Goal: Task Accomplishment & Management: Use online tool/utility

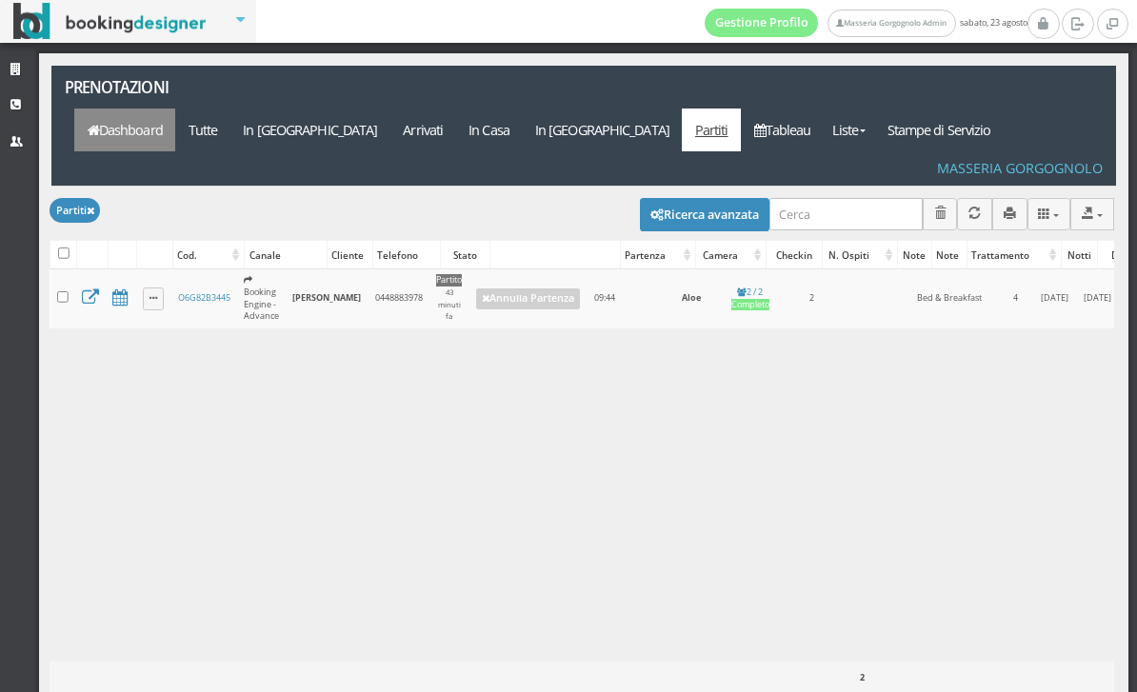
click at [175, 109] on link "Dashboard" at bounding box center [124, 130] width 101 height 43
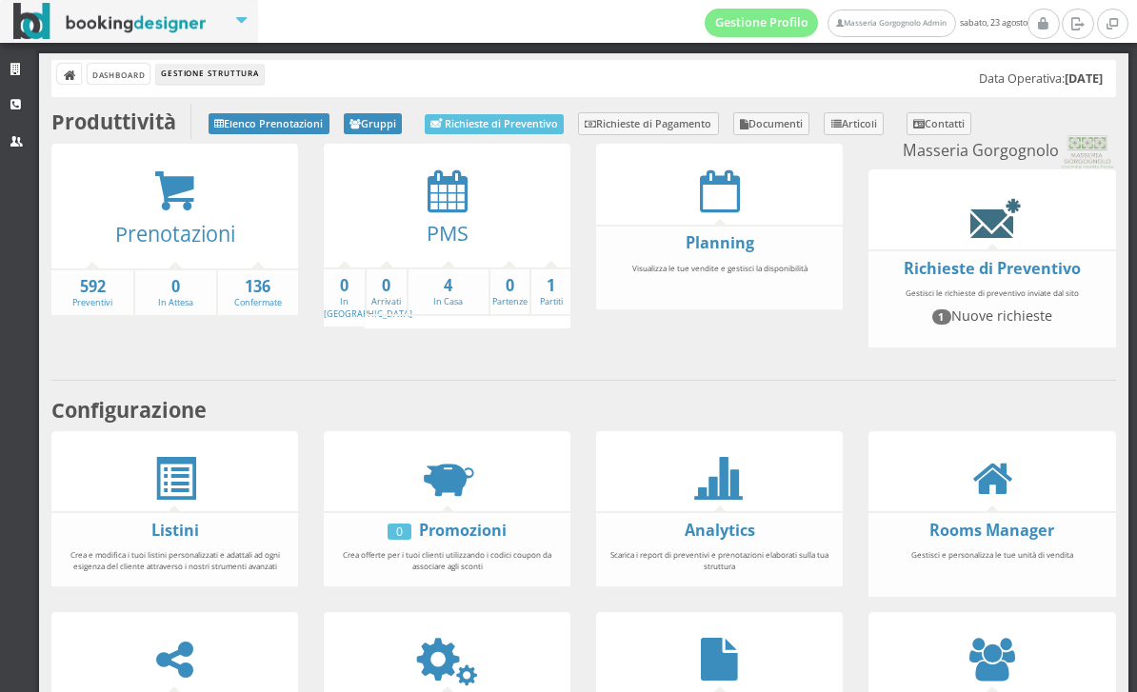
click at [1006, 238] on icon at bounding box center [991, 216] width 43 height 43
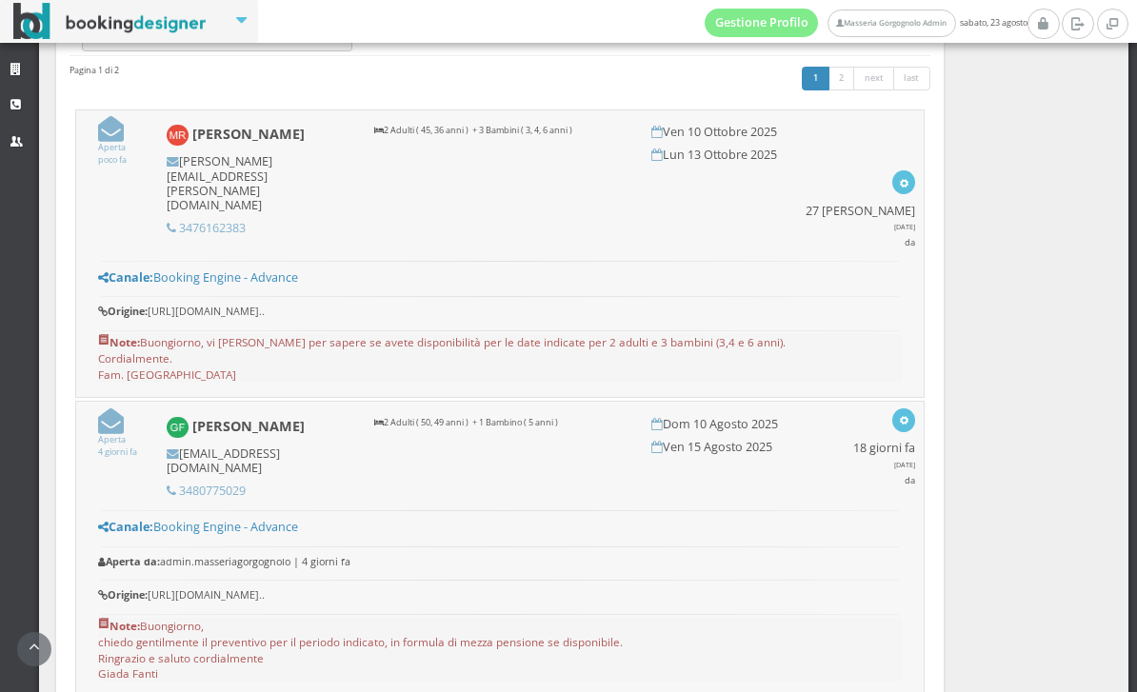
scroll to position [655, 0]
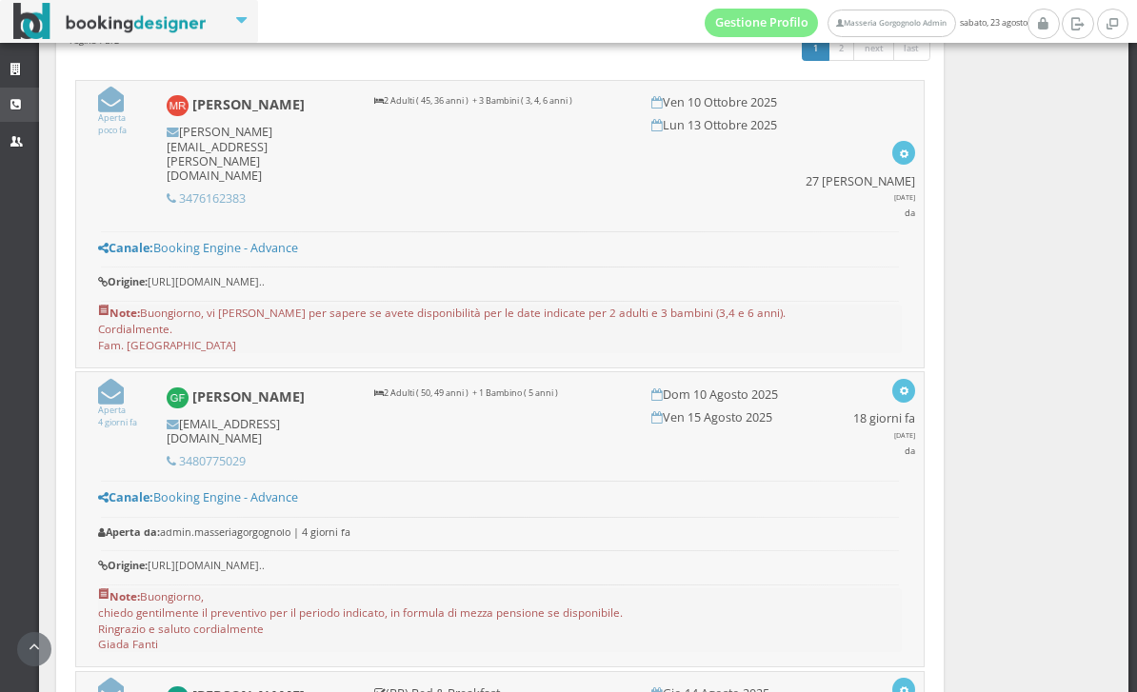
click at [24, 115] on link "CRM" at bounding box center [19, 105] width 39 height 34
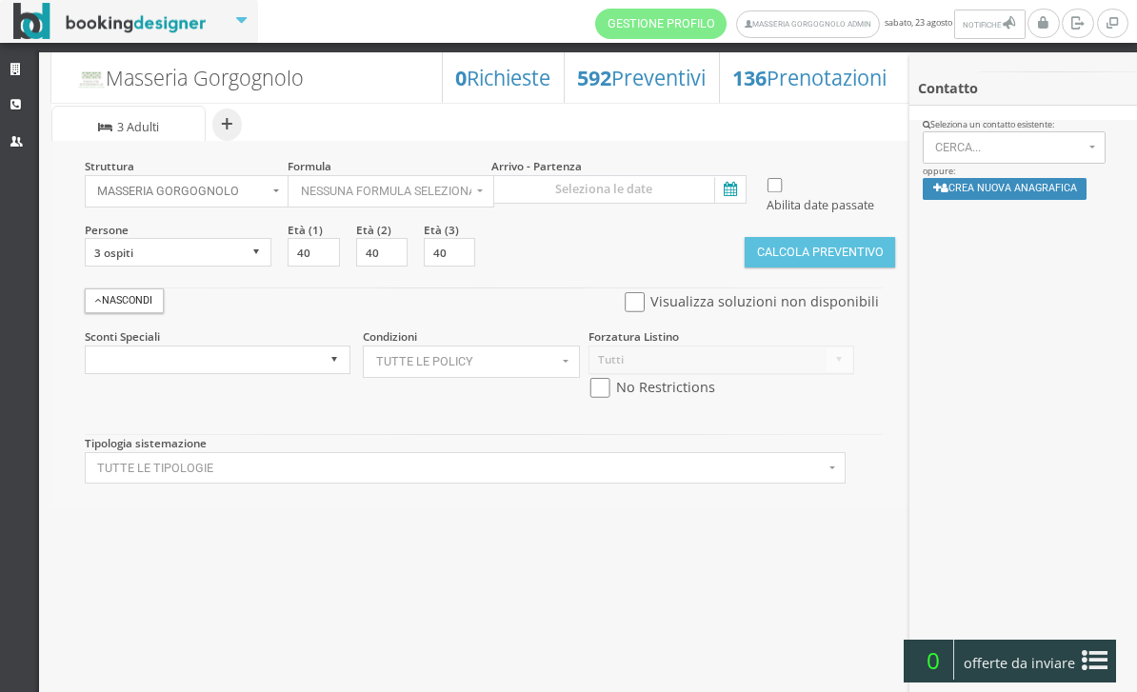
select select
click at [732, 190] on icon at bounding box center [728, 190] width 29 height 26
click at [732, 190] on input at bounding box center [618, 189] width 255 height 29
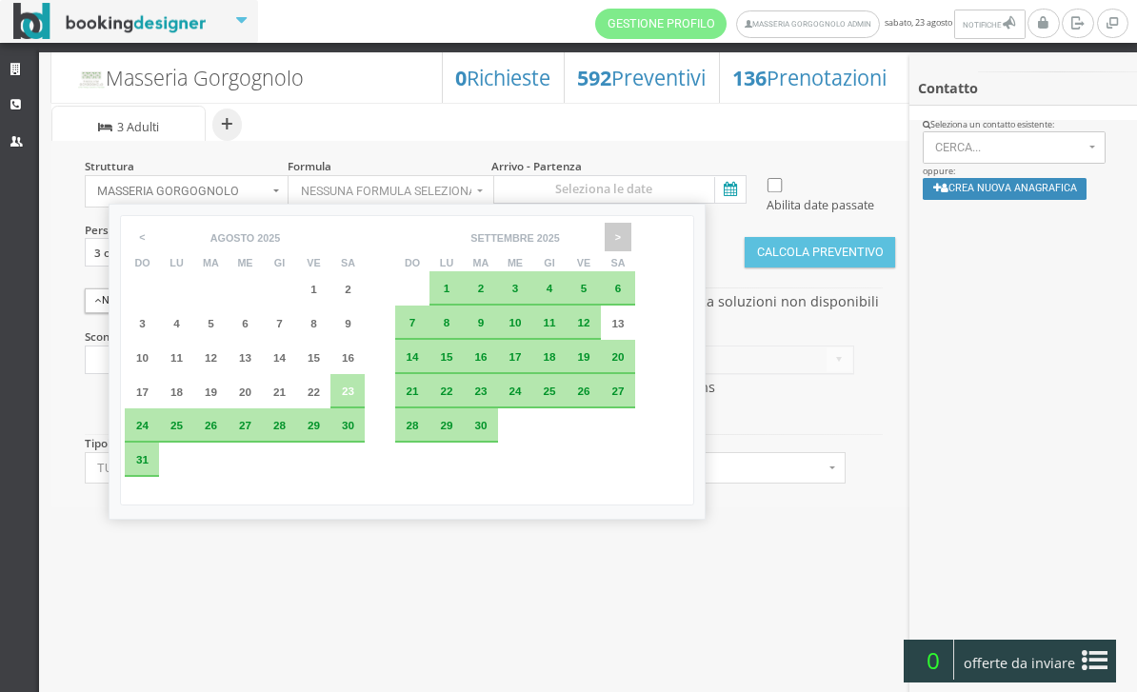
click at [631, 244] on span ">" at bounding box center [617, 237] width 27 height 29
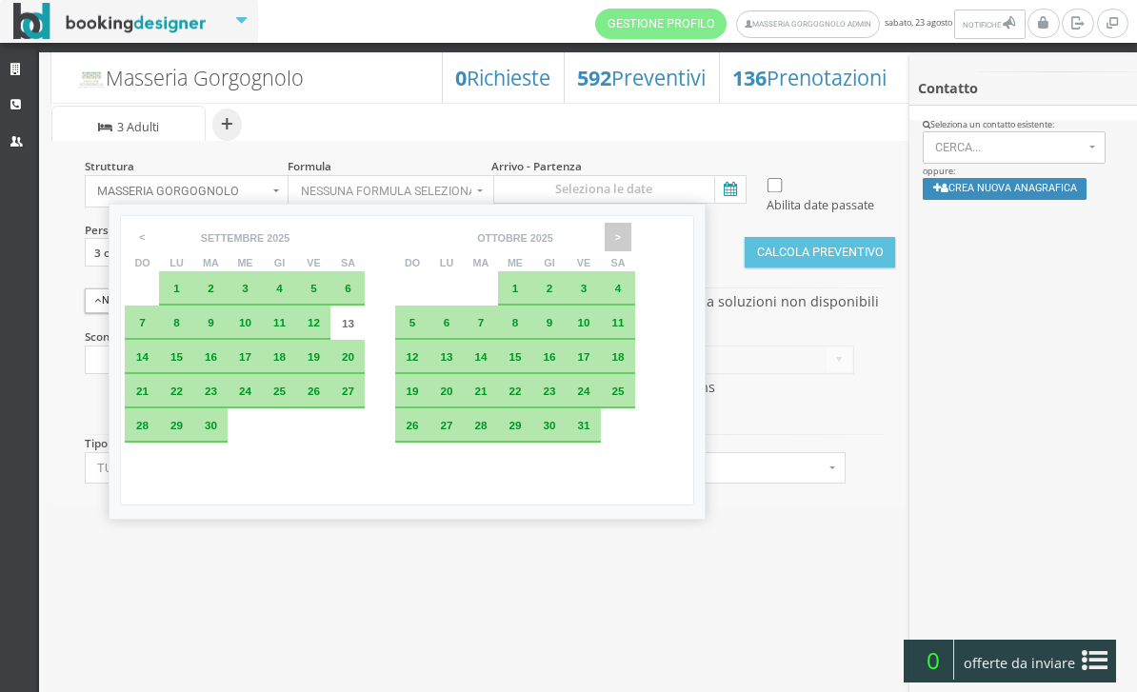
click at [631, 240] on span ">" at bounding box center [617, 237] width 27 height 29
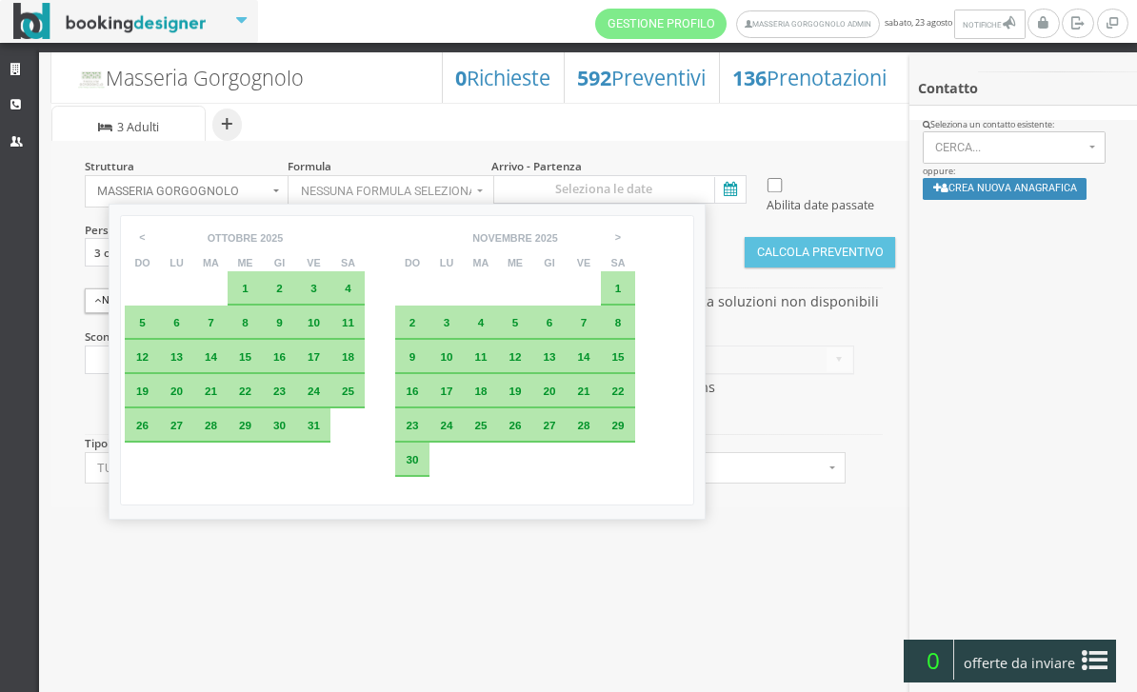
click at [320, 328] on span "10" at bounding box center [313, 322] width 12 height 12
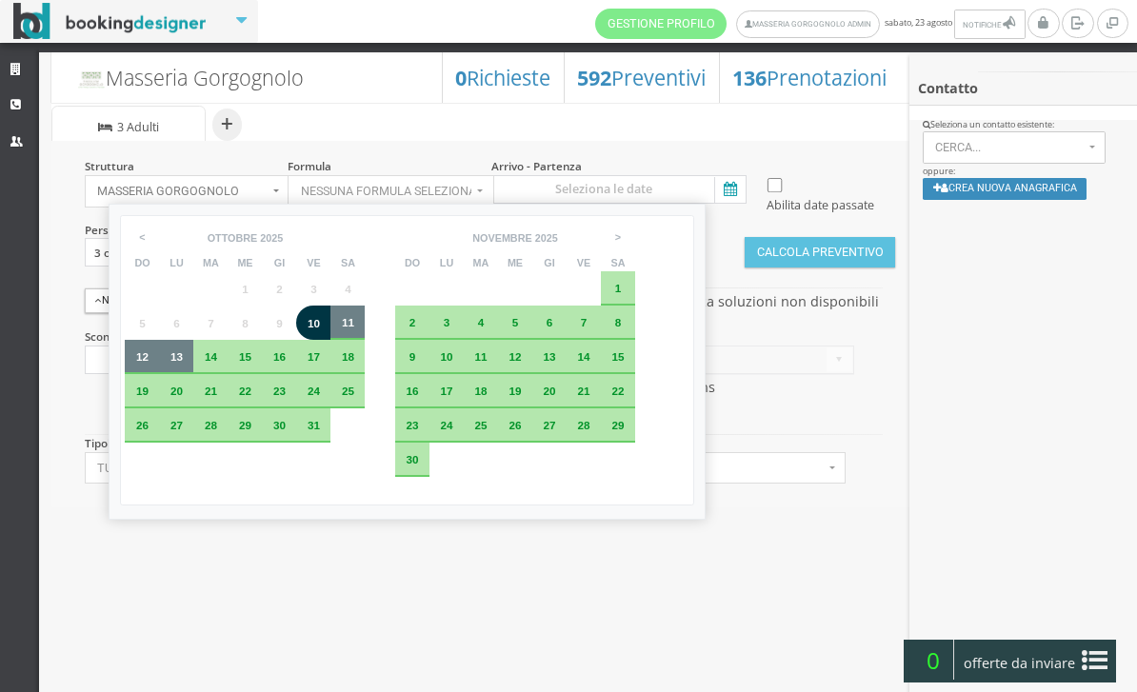
click at [173, 363] on div "13" at bounding box center [176, 356] width 21 height 11
type input "10 [PERSON_NAME] 2025 - 13 [PERSON_NAME] 2025"
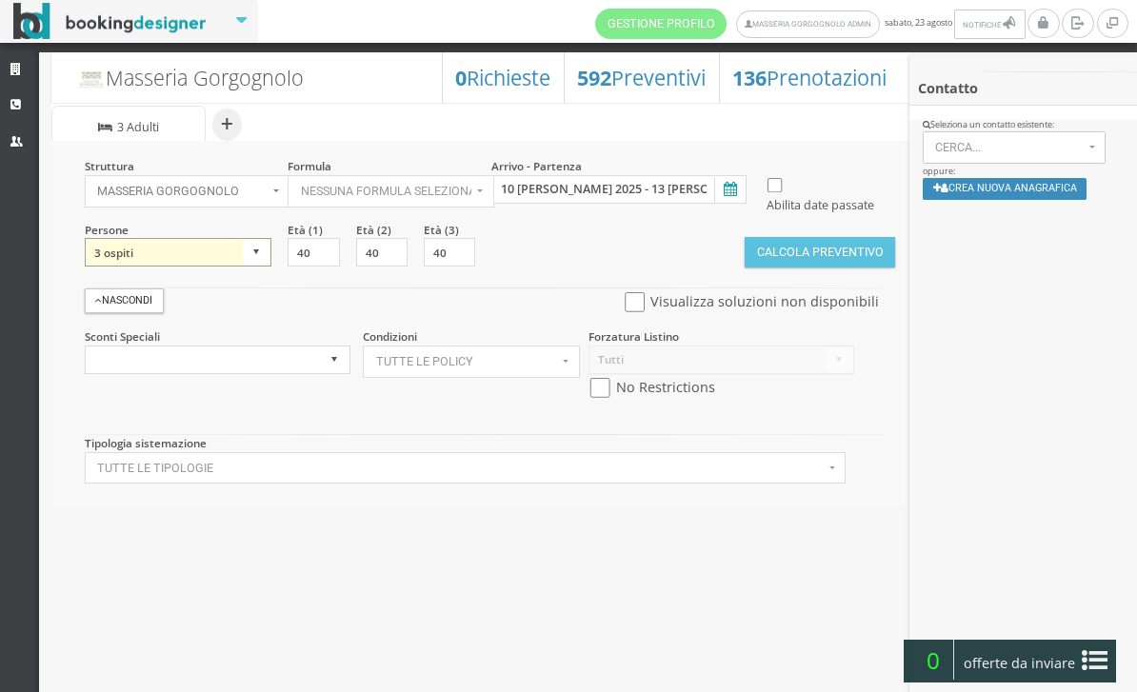
click at [251, 267] on select "1 ospite 2 ospiti 3 ospiti 4 ospiti 5 ospiti 6 ospiti 7 ospiti 8 ospiti 9 ospit…" at bounding box center [179, 252] width 188 height 29
select select "4"
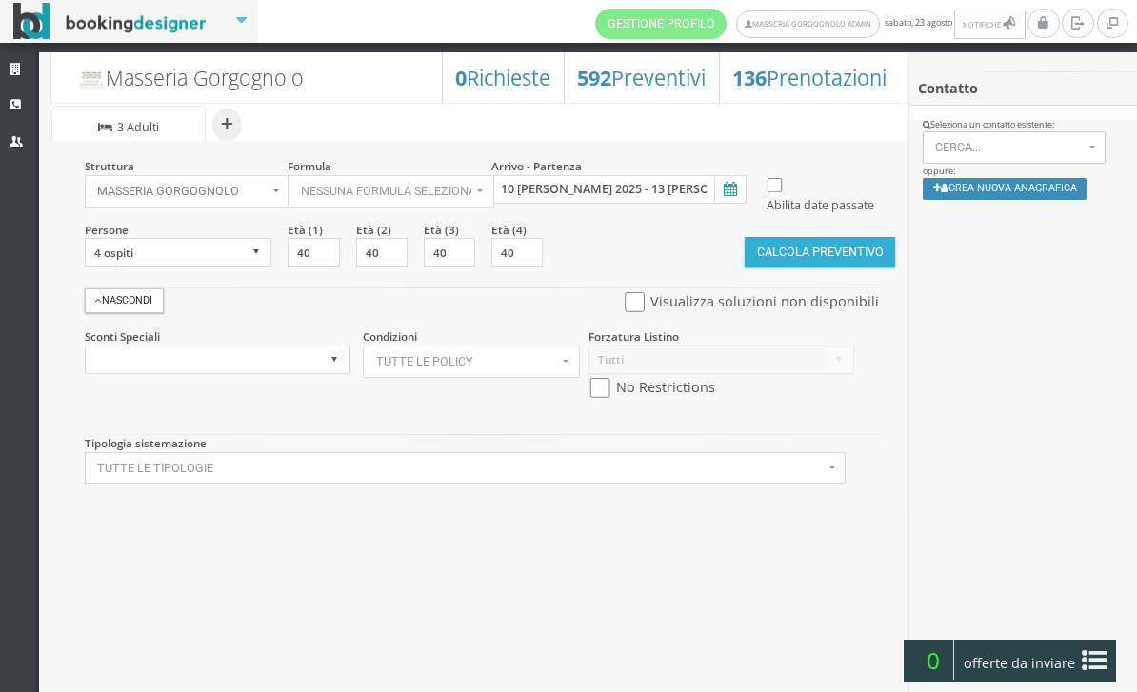
click at [779, 267] on button "Calcola Preventivo" at bounding box center [819, 252] width 150 height 30
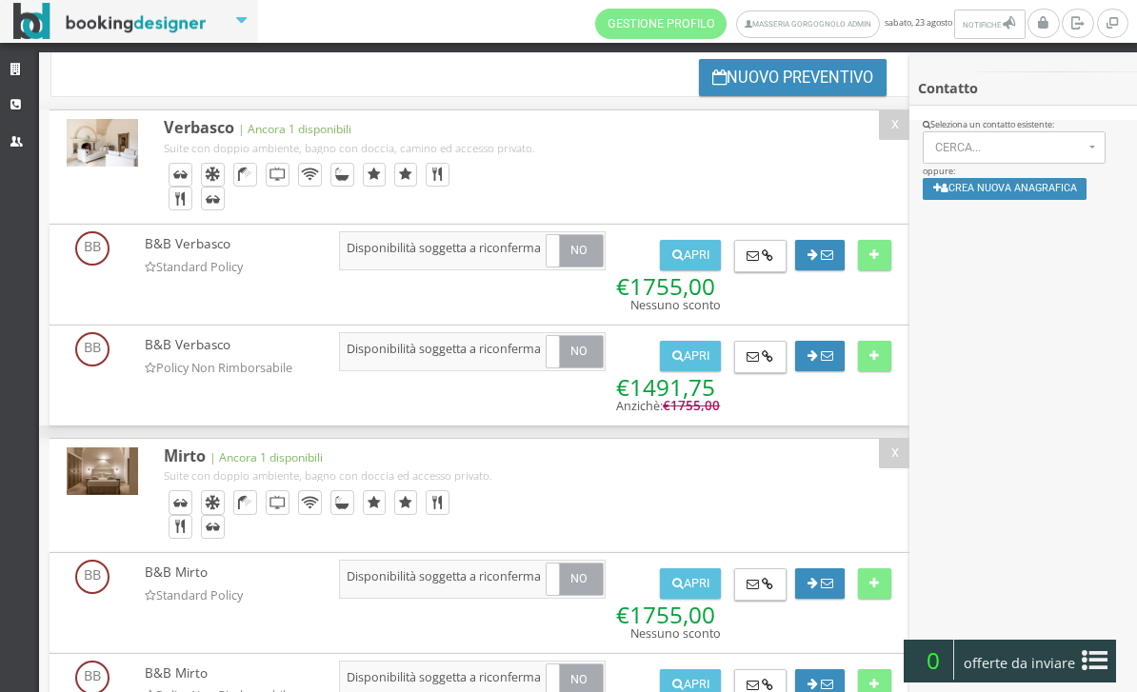
scroll to position [163, 0]
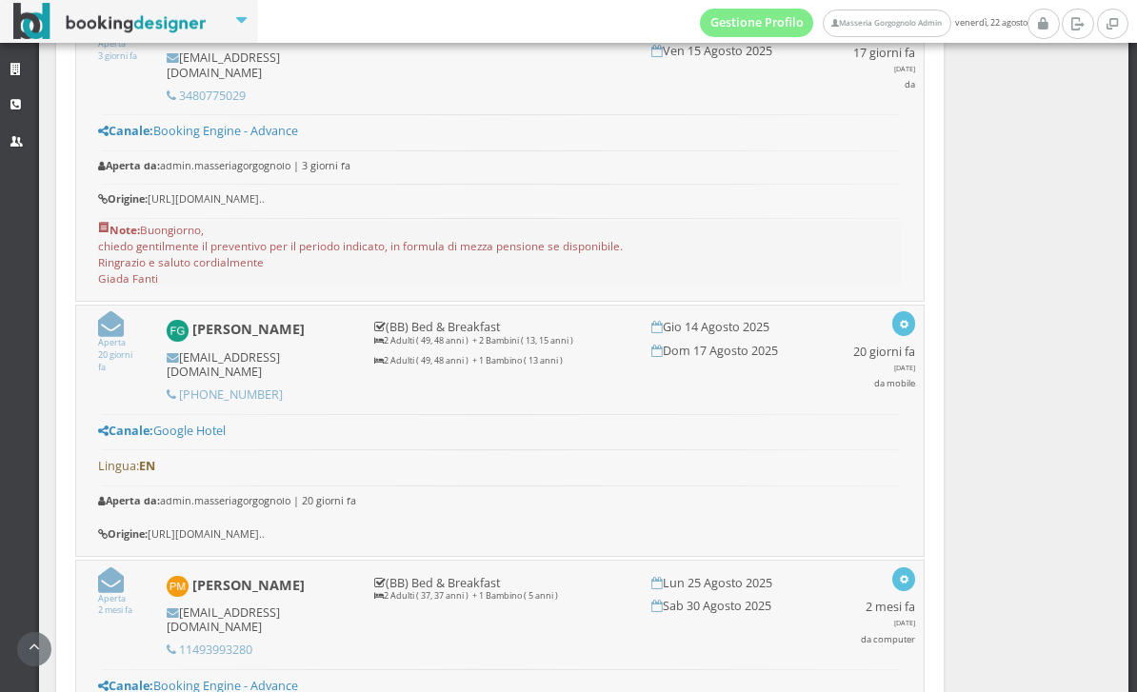
scroll to position [766, 0]
